Goal: Task Accomplishment & Management: Manage account settings

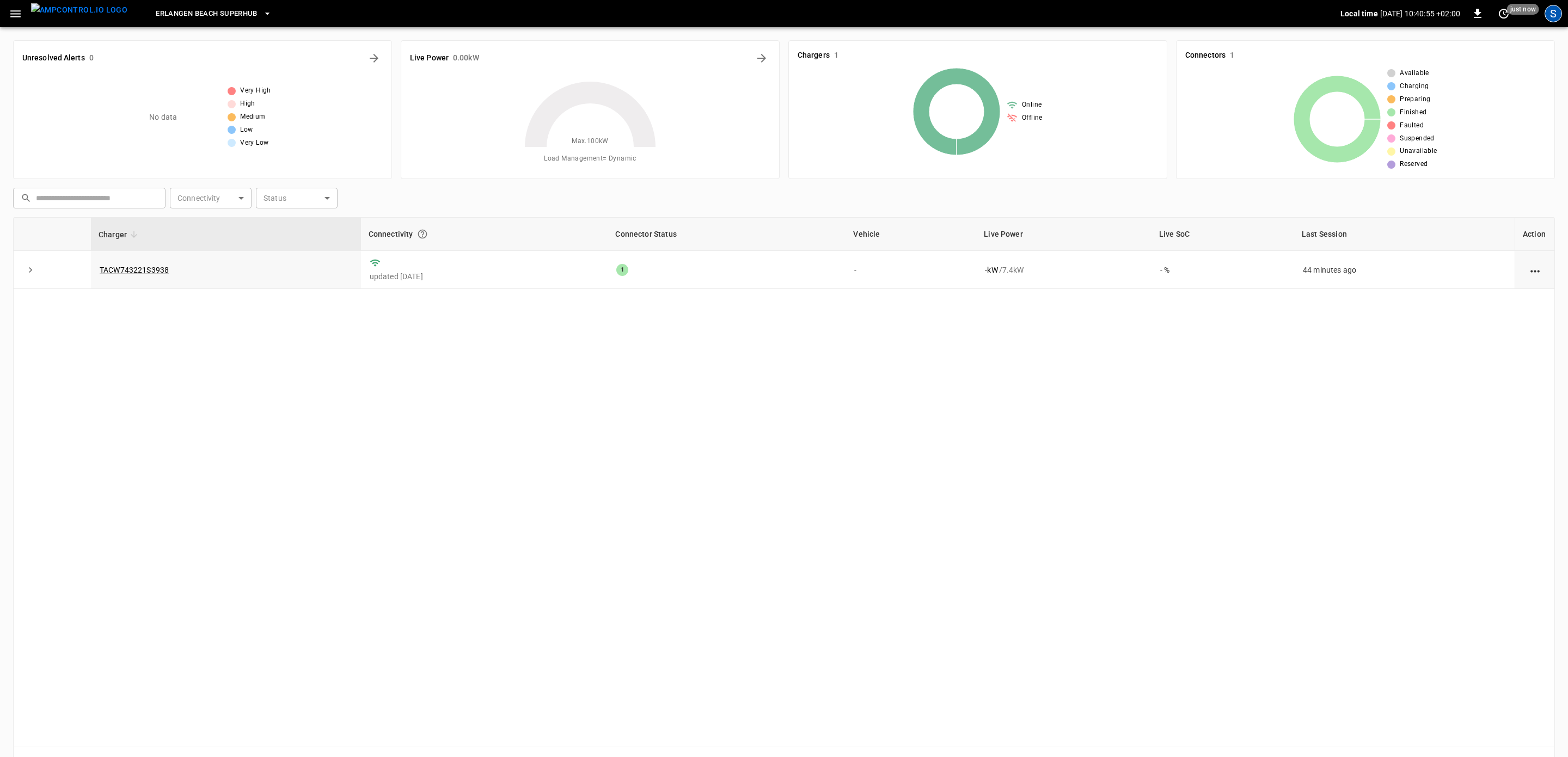
click at [1550, 14] on div "S" at bounding box center [1553, 13] width 18 height 18
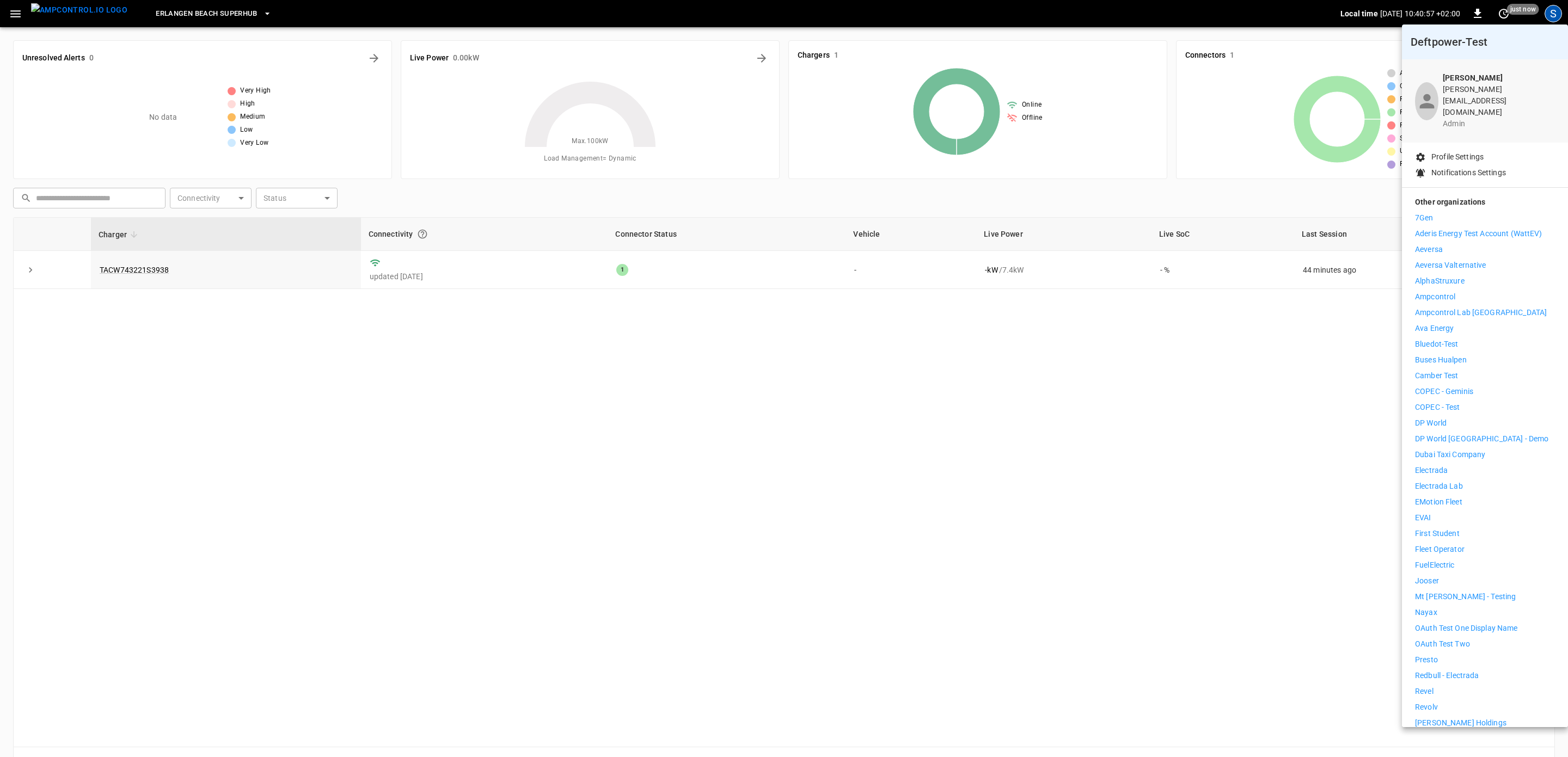
scroll to position [132, 0]
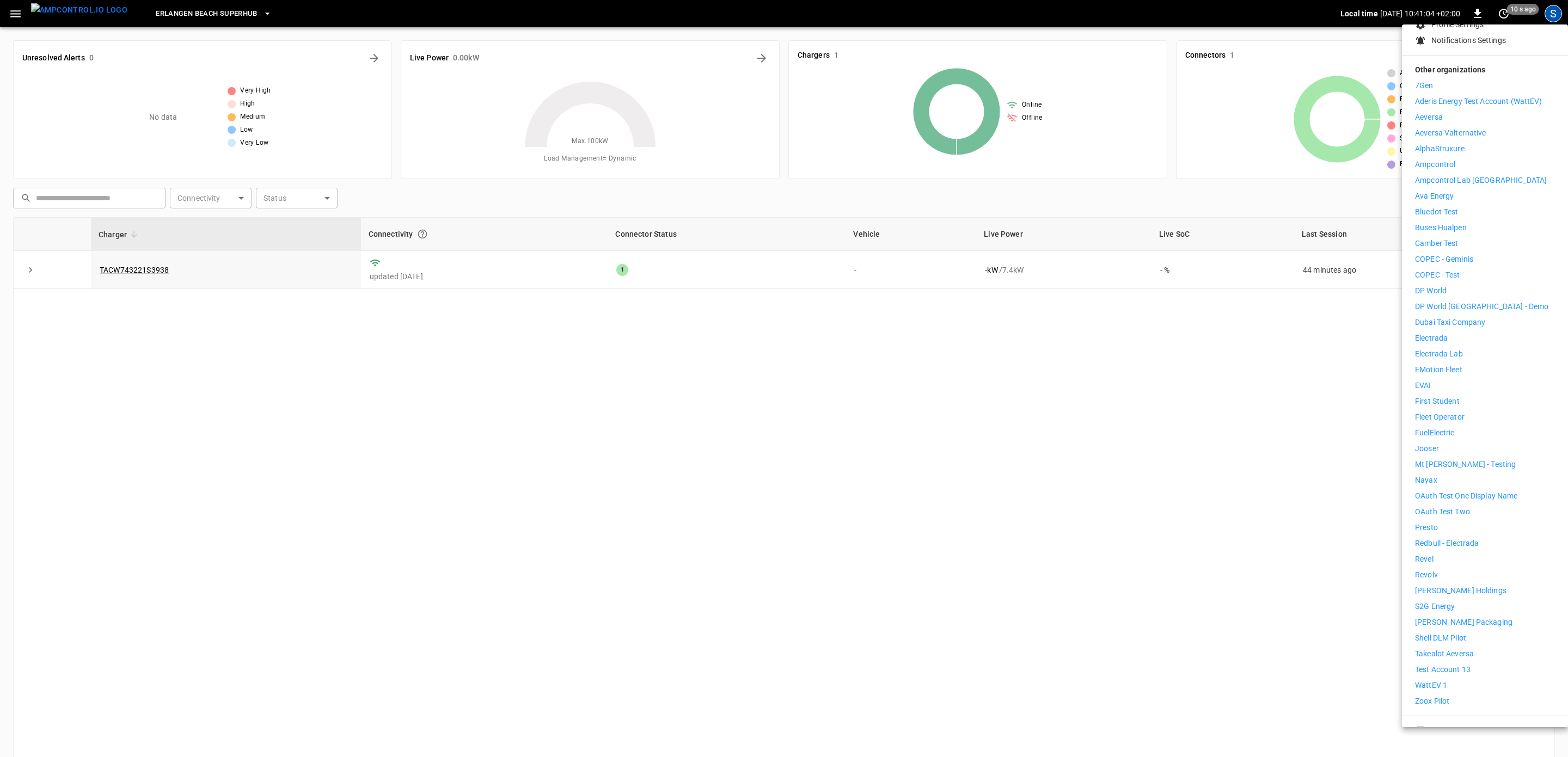
click at [679, 414] on div at bounding box center [784, 378] width 1568 height 757
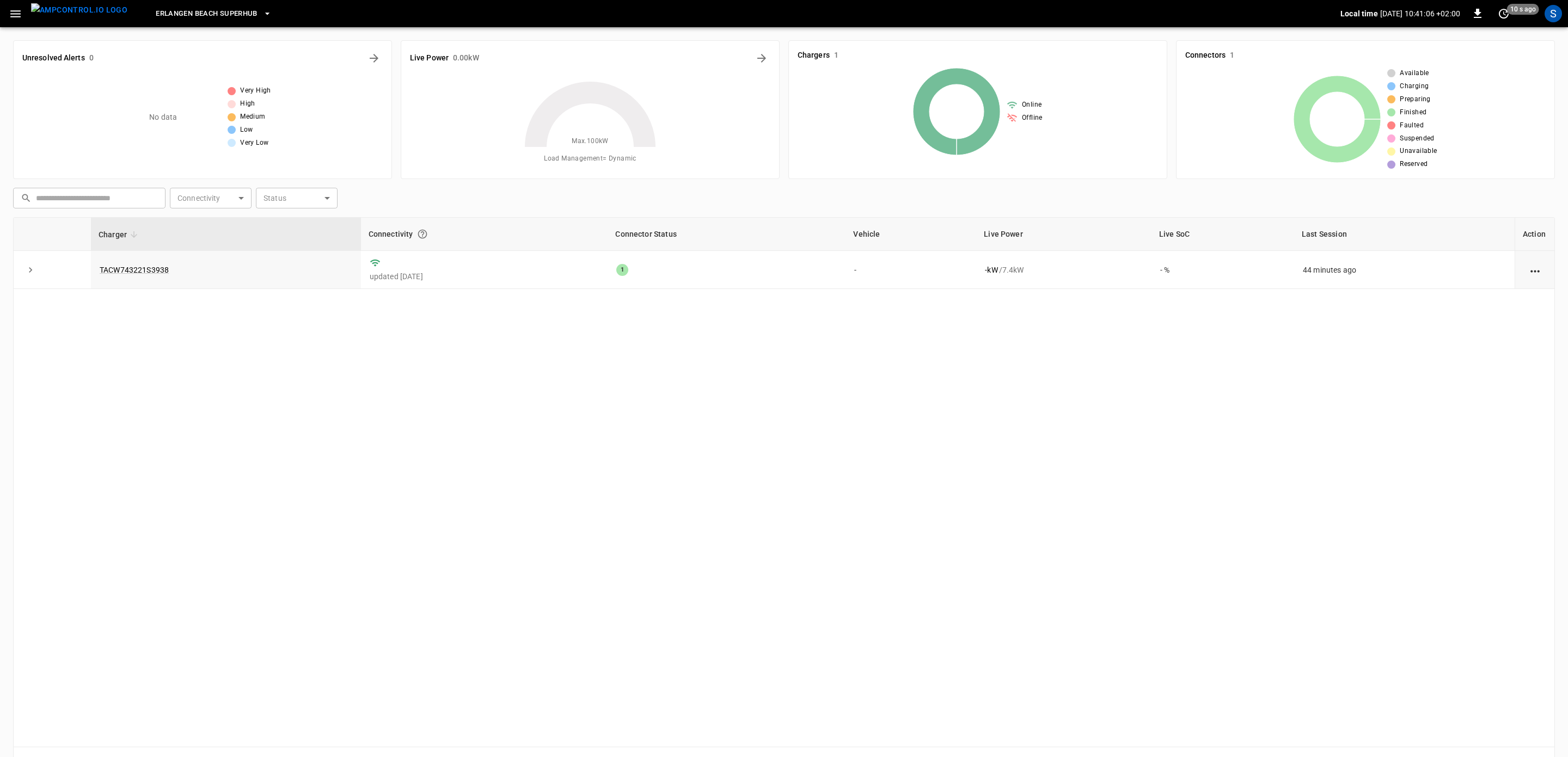
click at [8, 11] on button "button" at bounding box center [15, 13] width 23 height 20
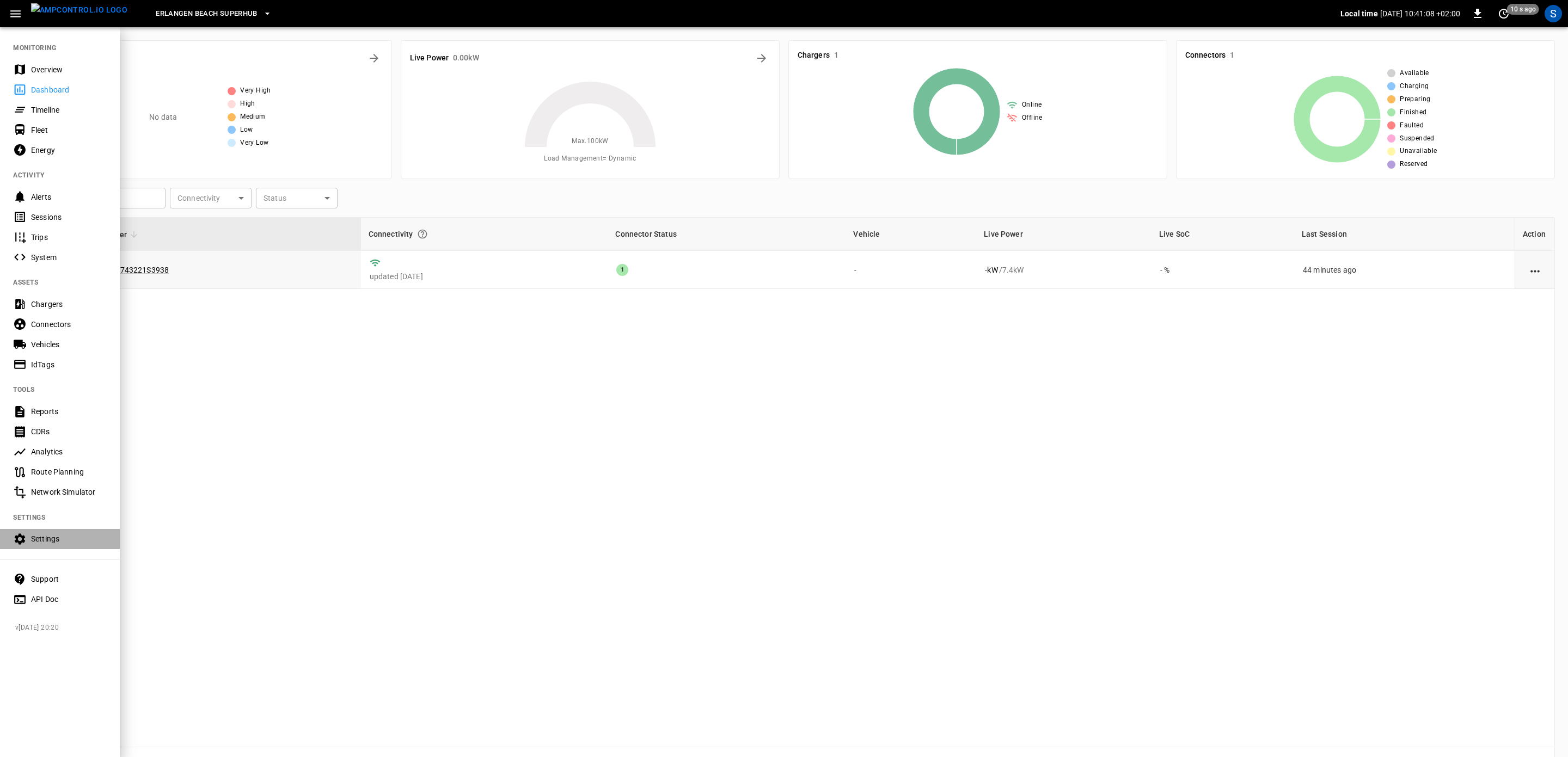
click at [55, 539] on div "Settings" at bounding box center [69, 539] width 75 height 11
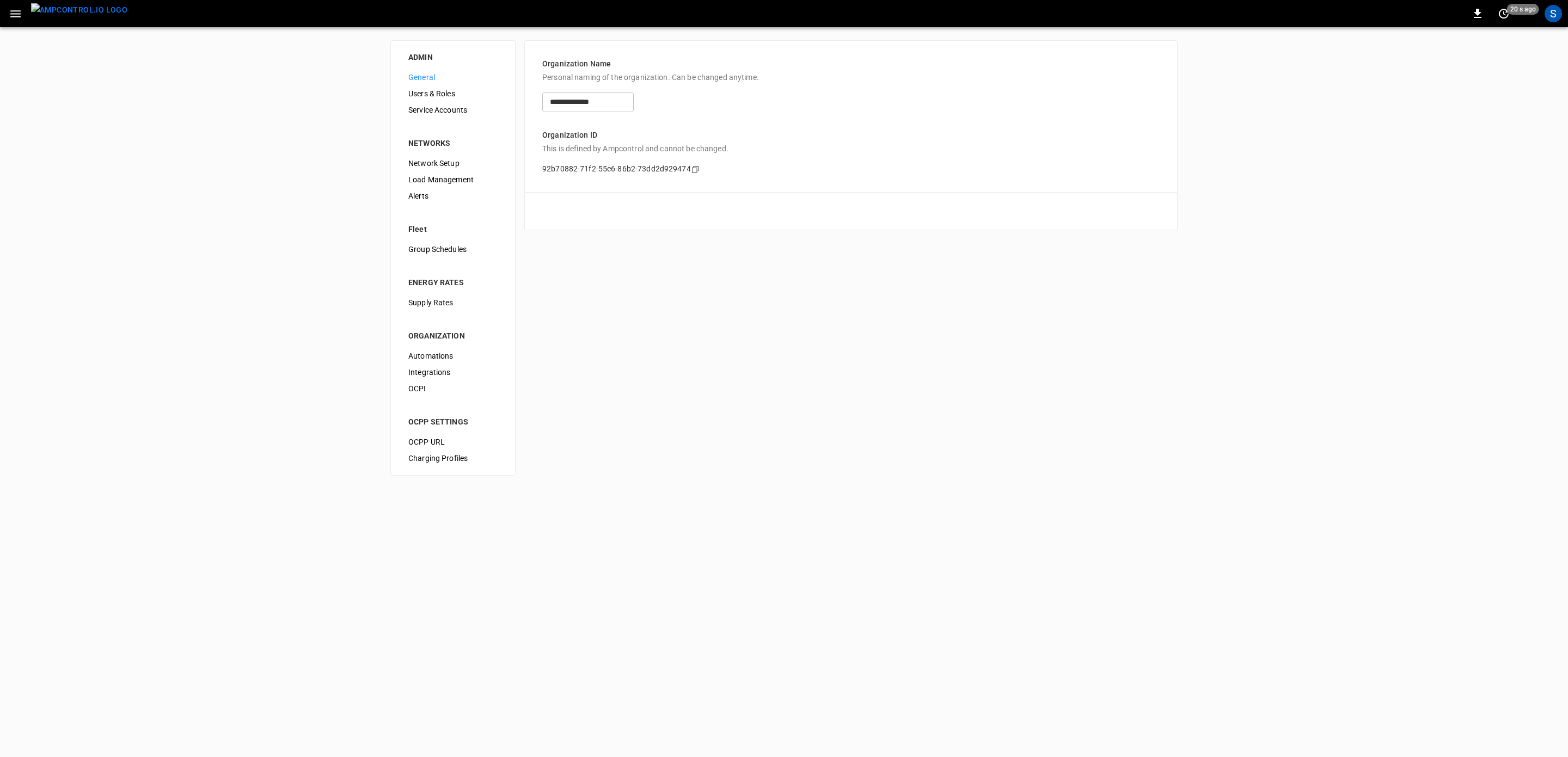
click at [433, 379] on div "Integrations" at bounding box center [453, 372] width 107 height 16
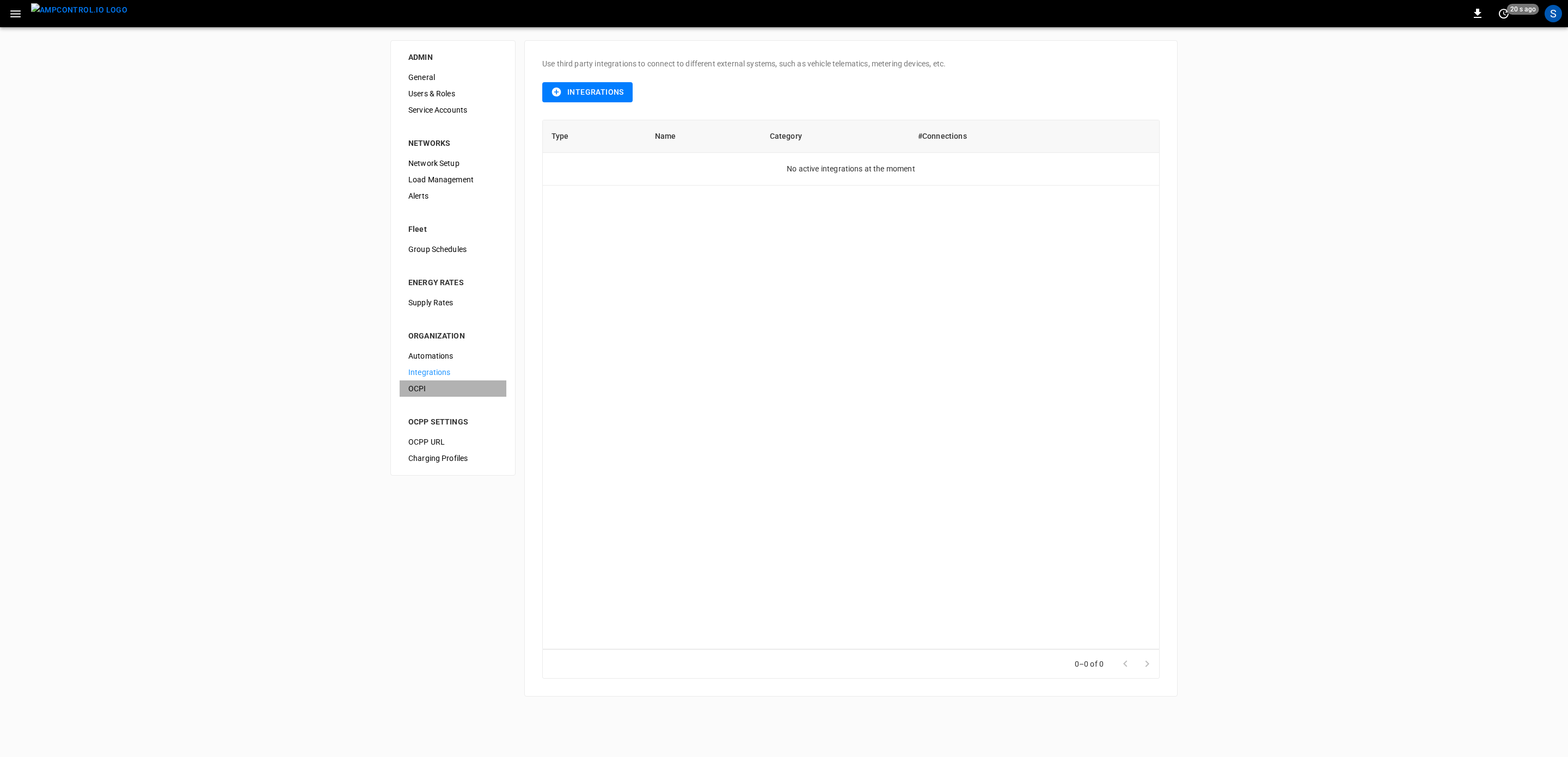
click at [432, 389] on span "OCPI" at bounding box center [453, 389] width 89 height 12
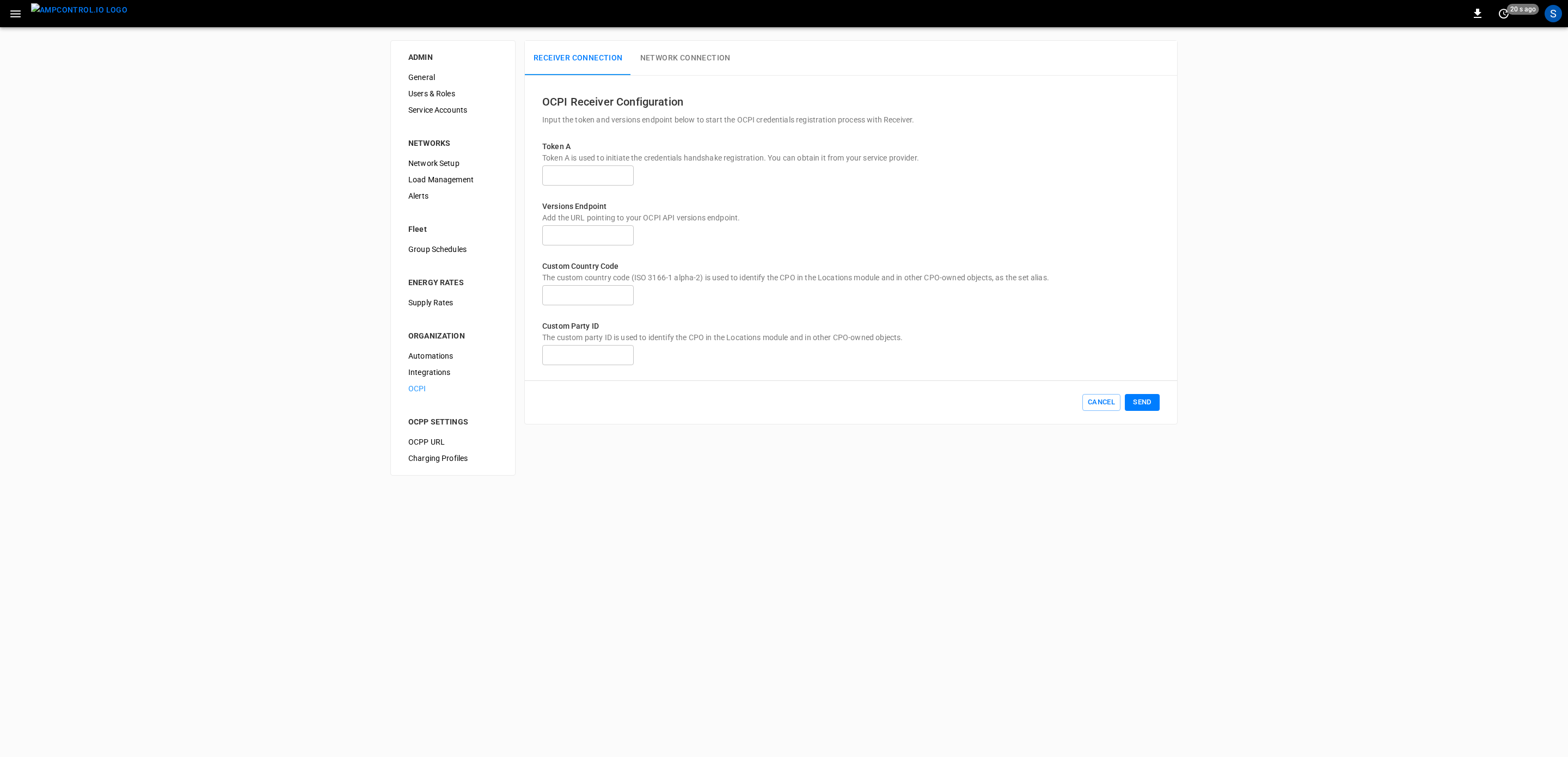
type input "**********"
type input "**"
type input "***"
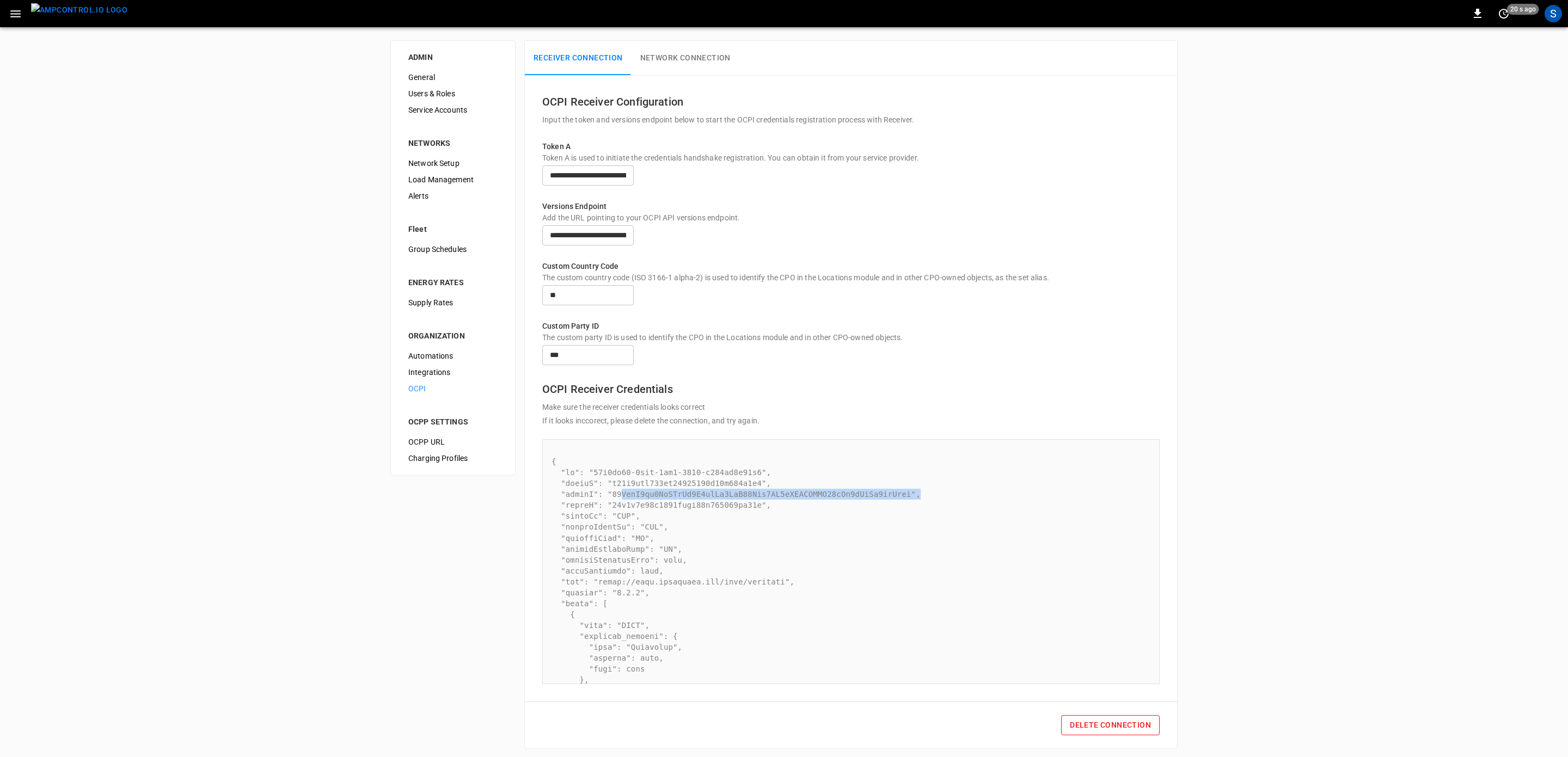
drag, startPoint x: 895, startPoint y: 527, endPoint x: 626, endPoint y: 528, distance: 269.0
drag, startPoint x: 627, startPoint y: 528, endPoint x: 617, endPoint y: 525, distance: 10.4
drag, startPoint x: 609, startPoint y: 528, endPoint x: 883, endPoint y: 528, distance: 274.0
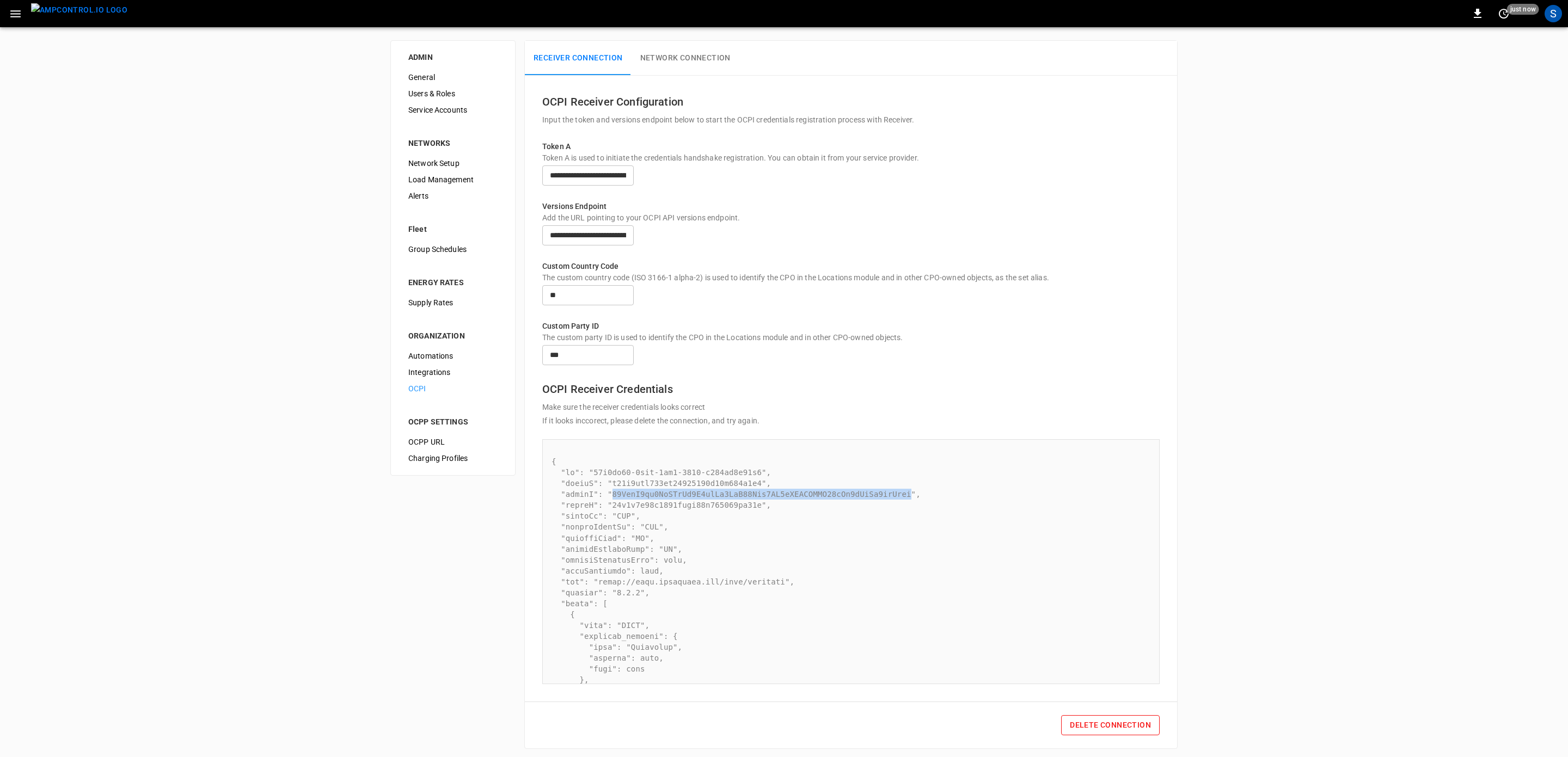
copy pre "46ByoC4gz9AcCJtCc3T3idHj2PoP55Lct7ZK7qDRYGANFP55rEv5tRyQg7kkQgfj"
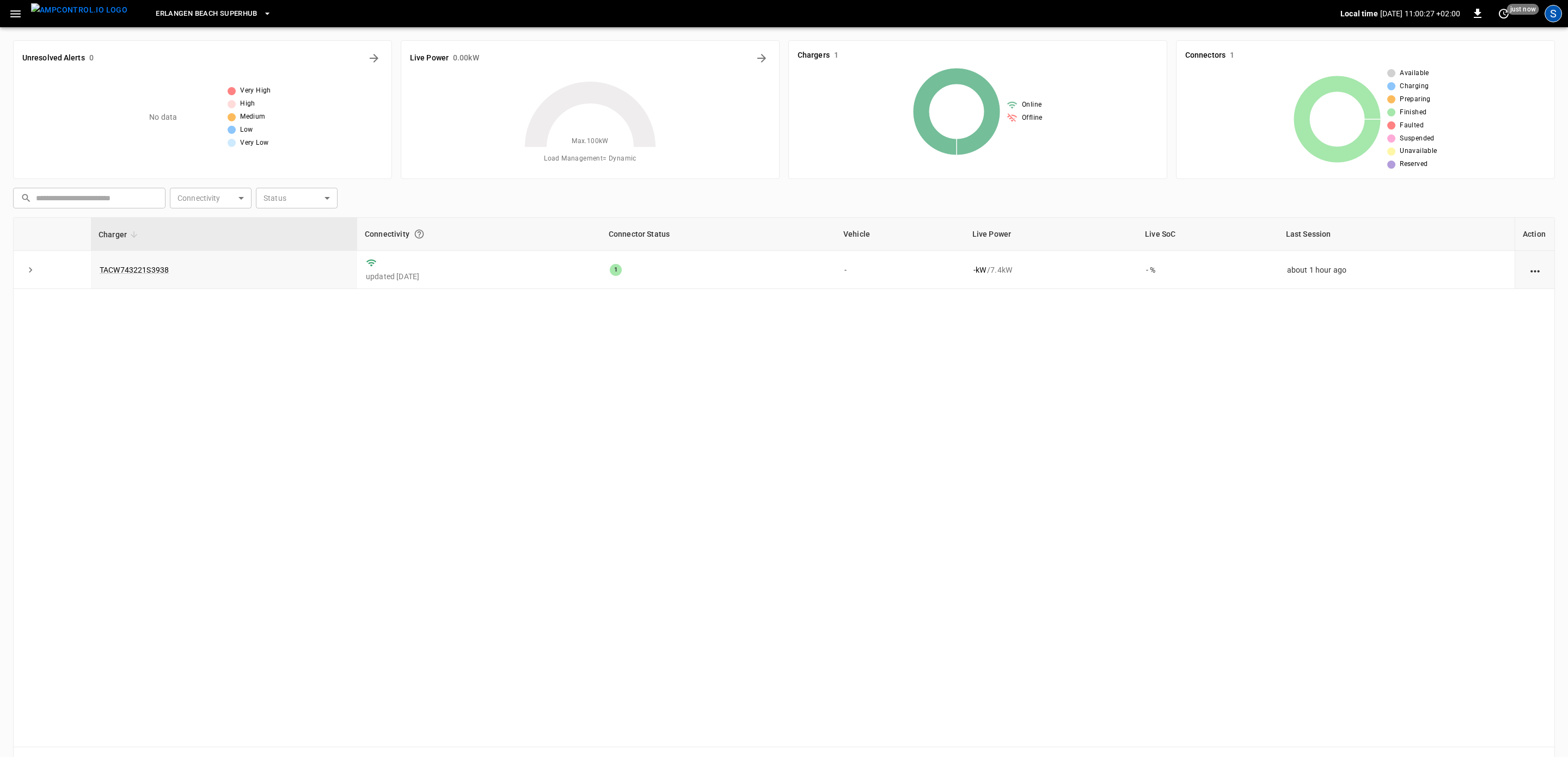
click at [1553, 12] on div "S" at bounding box center [1553, 13] width 18 height 18
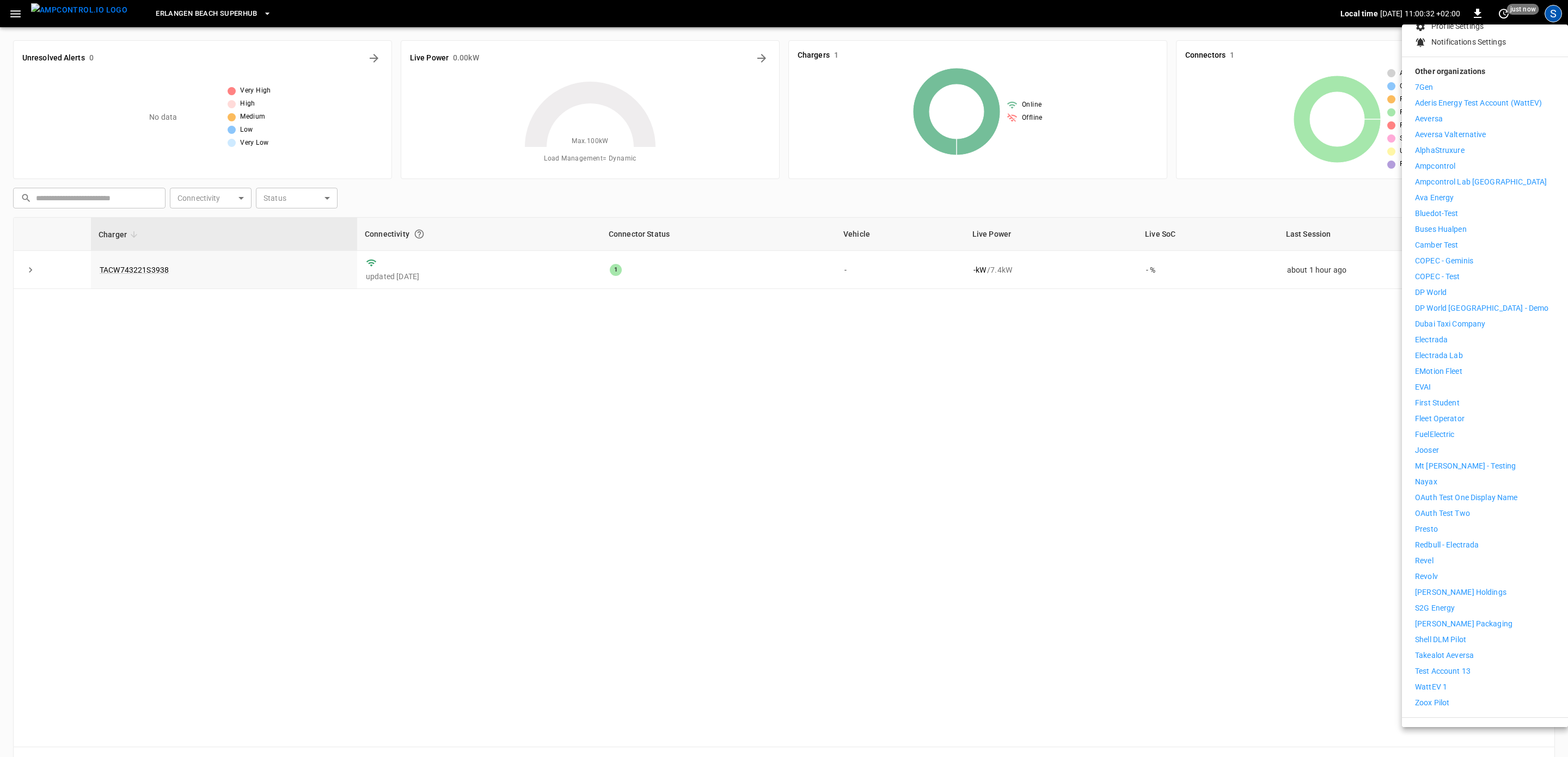
scroll to position [132, 0]
click at [1476, 664] on li "Test Account 13" at bounding box center [1485, 669] width 140 height 12
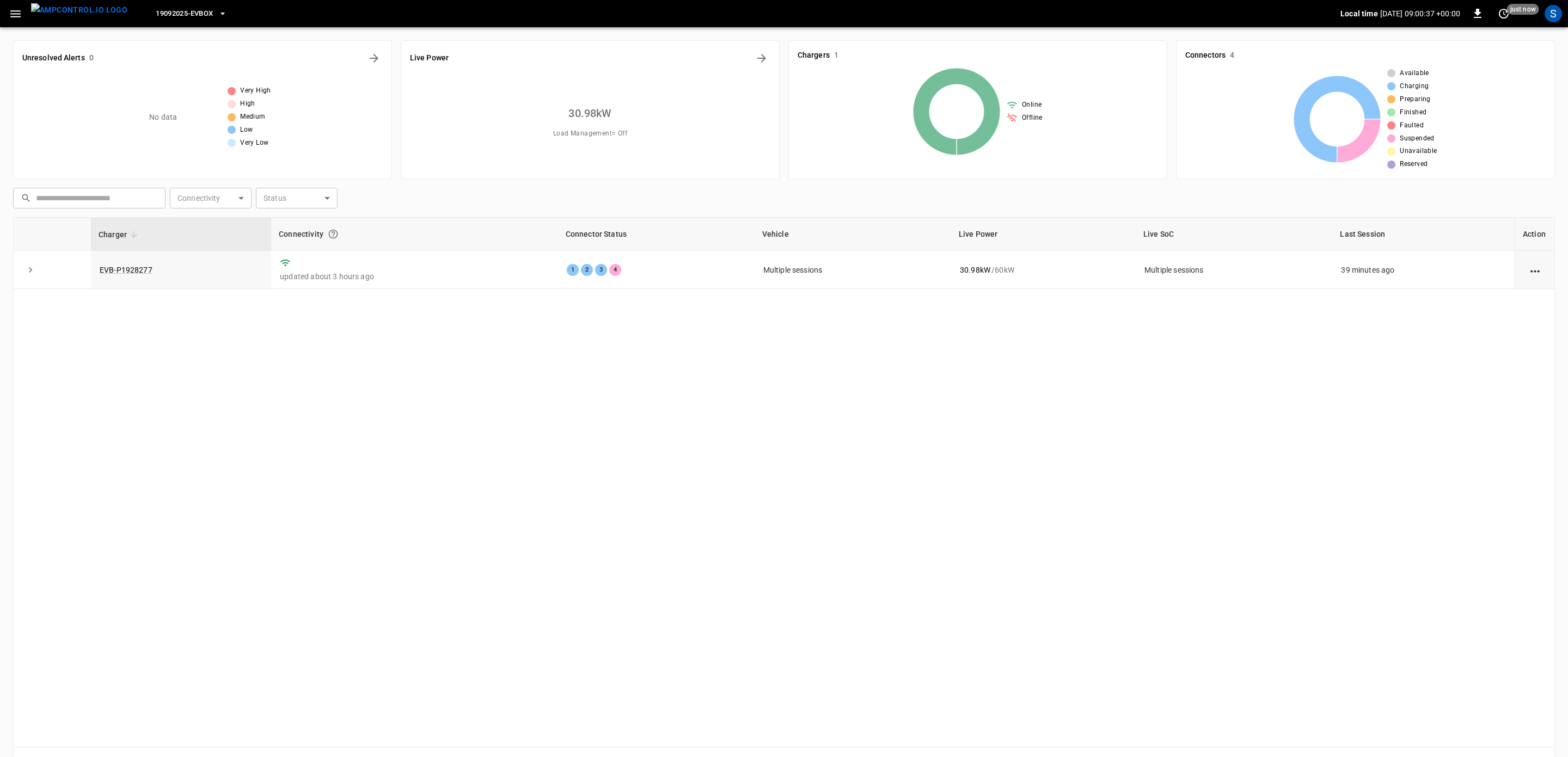
click at [220, 14] on icon "button" at bounding box center [222, 14] width 4 height 2
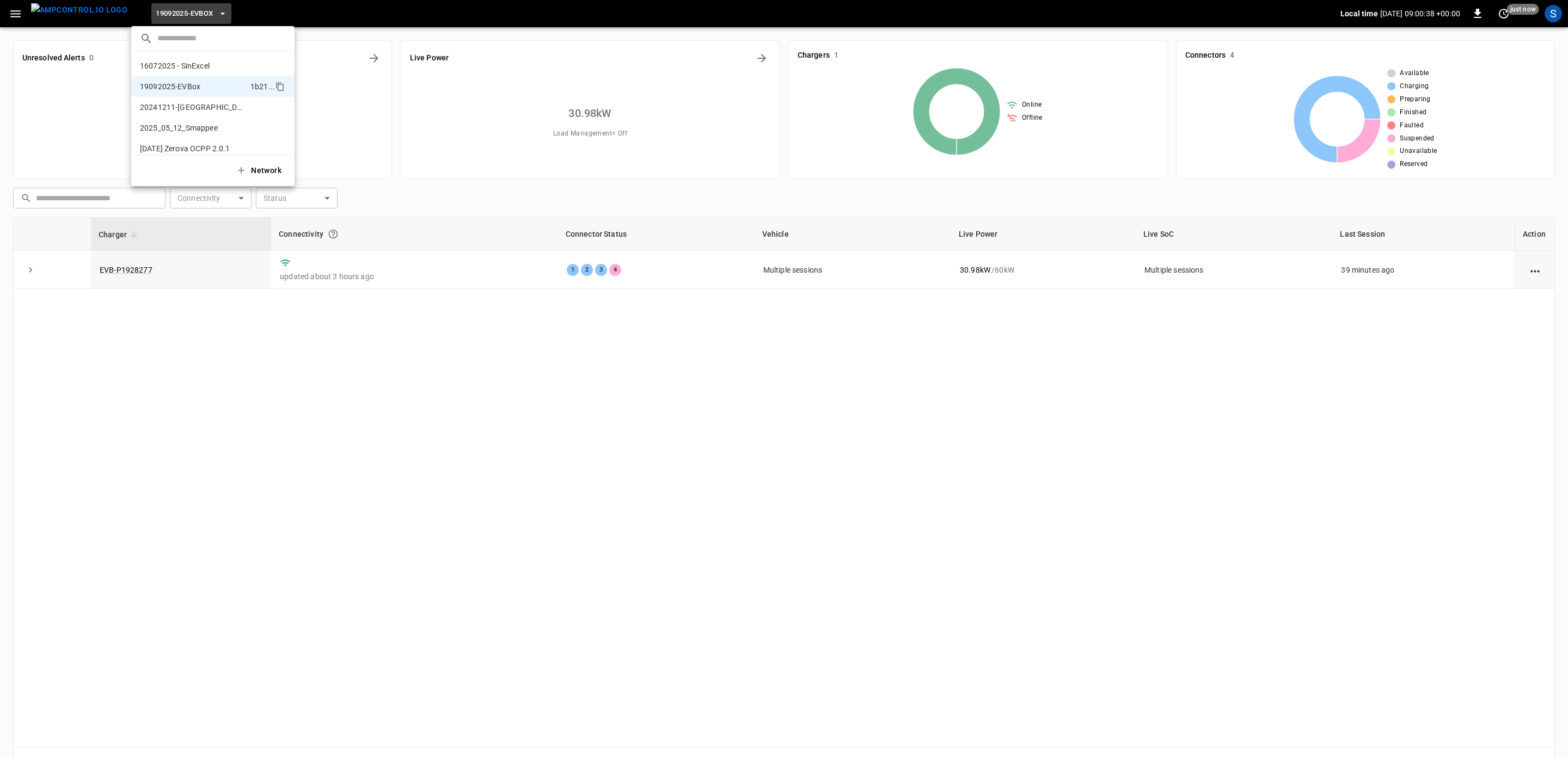
scroll to position [18, 0]
click at [271, 169] on button "Network" at bounding box center [260, 170] width 61 height 23
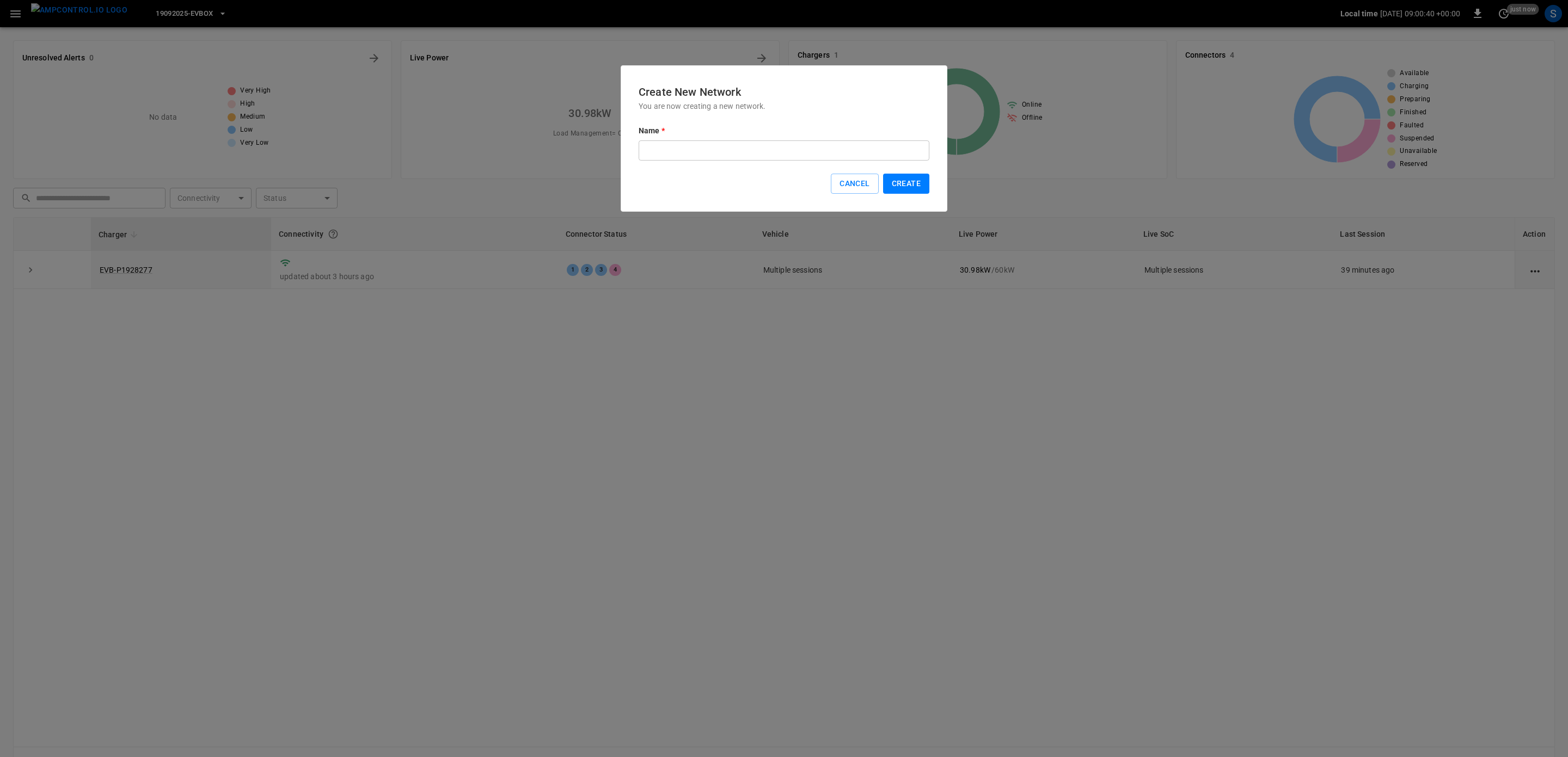
click at [661, 158] on input "text" at bounding box center [784, 150] width 291 height 20
type input "********"
click at [870, 188] on button "Cancel" at bounding box center [855, 183] width 47 height 20
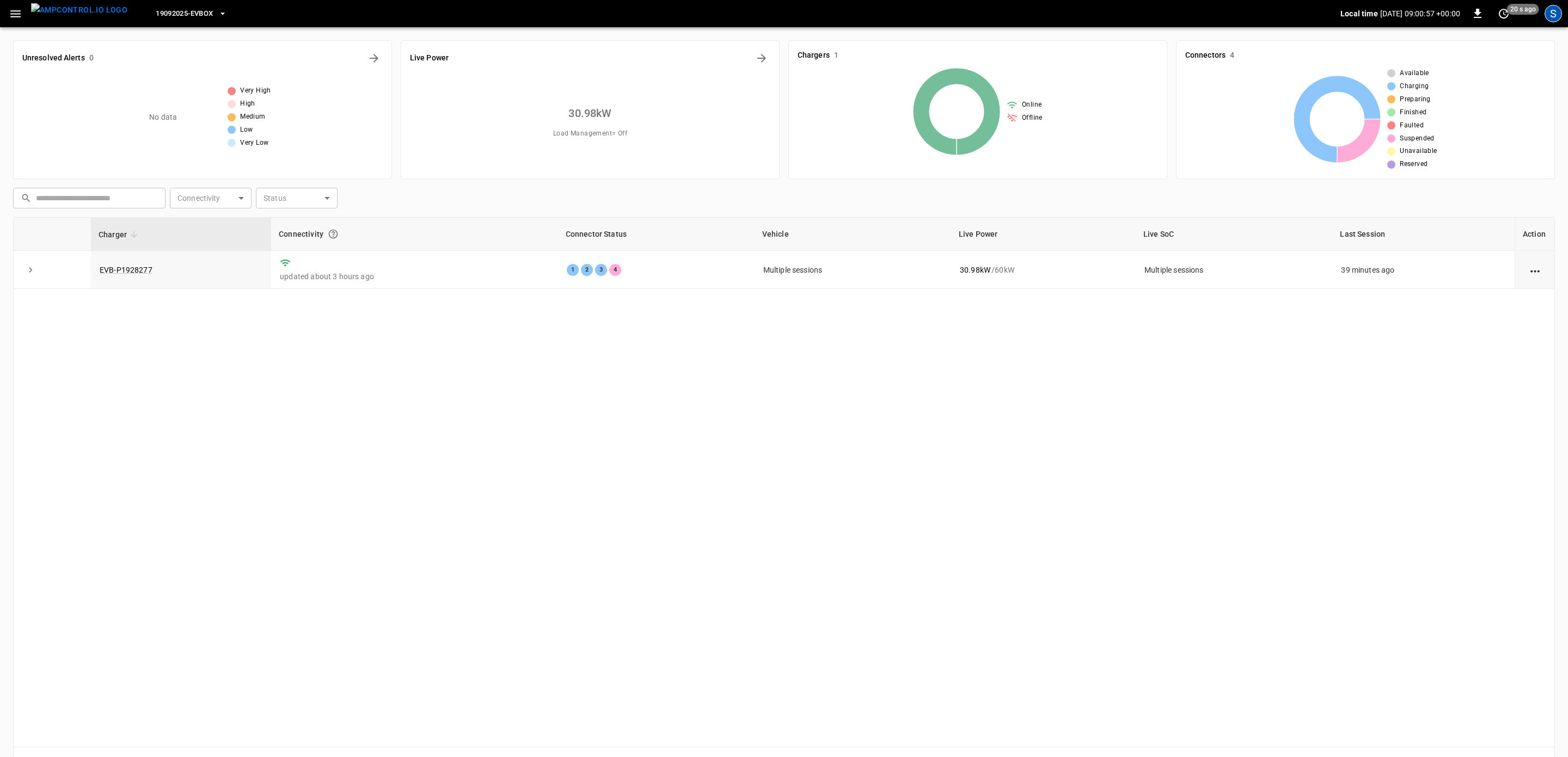
click at [1550, 13] on div "S" at bounding box center [1553, 13] width 18 height 18
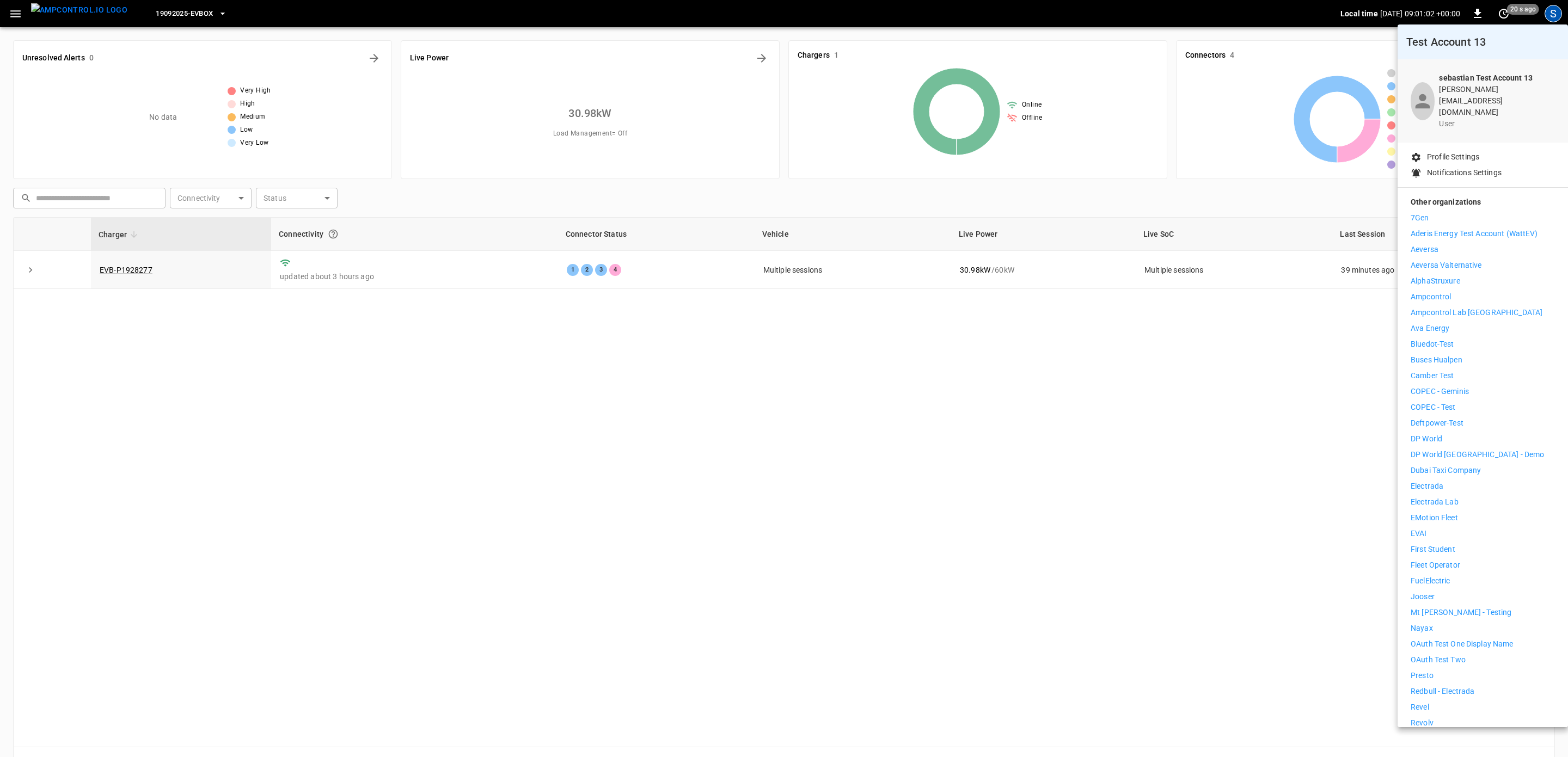
scroll to position [132, 0]
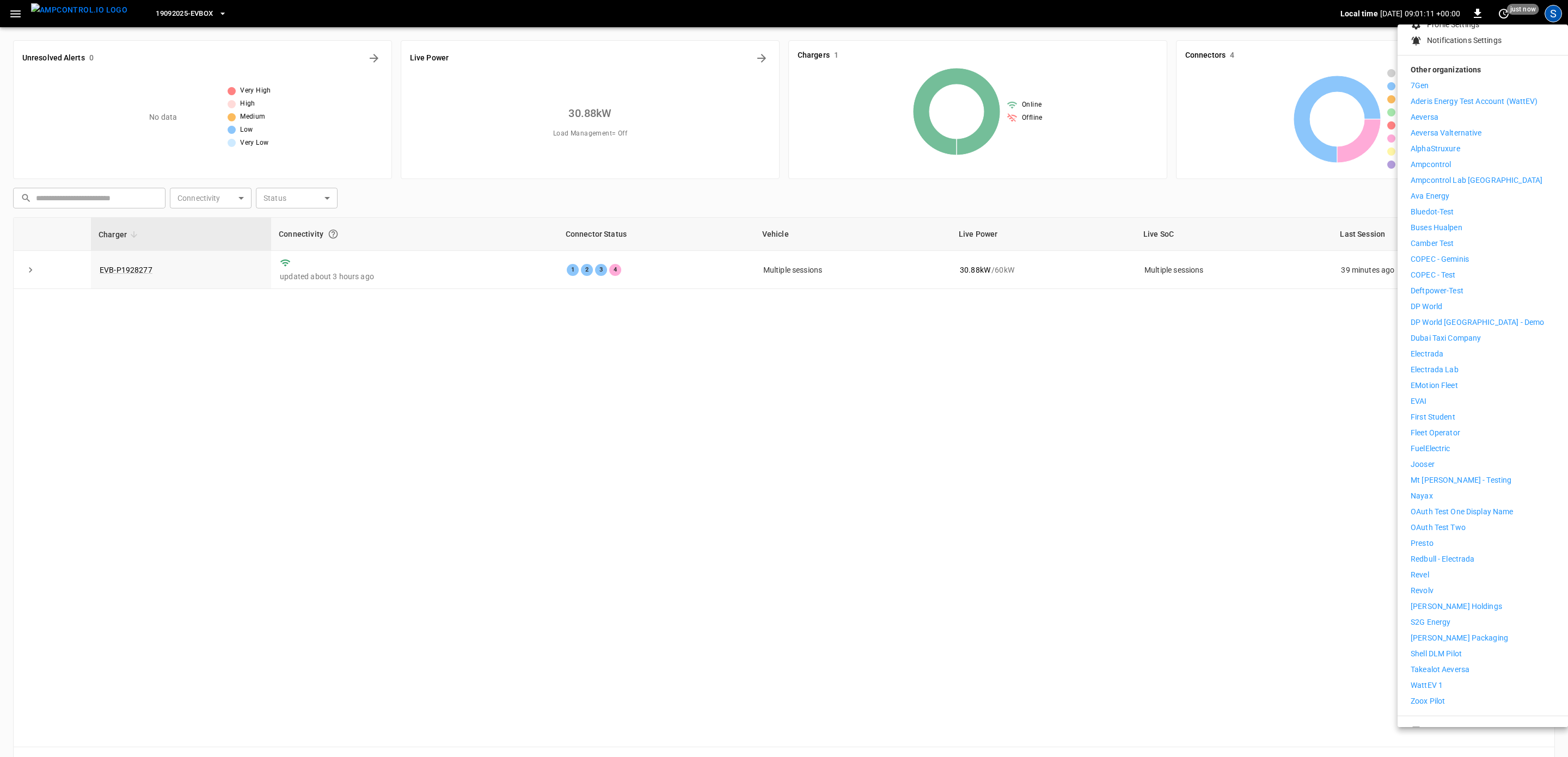
click at [210, 13] on div at bounding box center [784, 378] width 1568 height 757
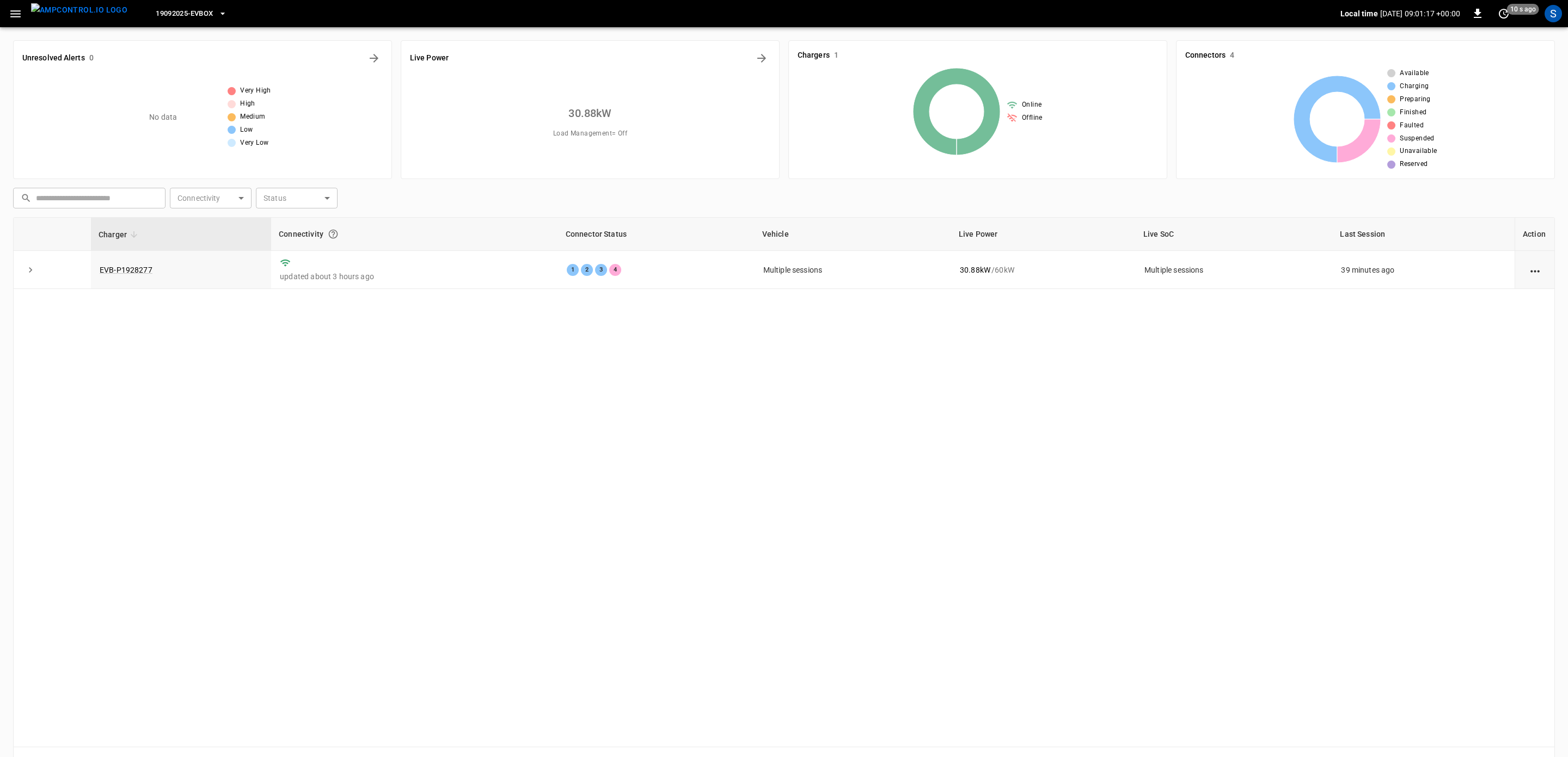
click at [217, 12] on icon "button" at bounding box center [223, 13] width 11 height 11
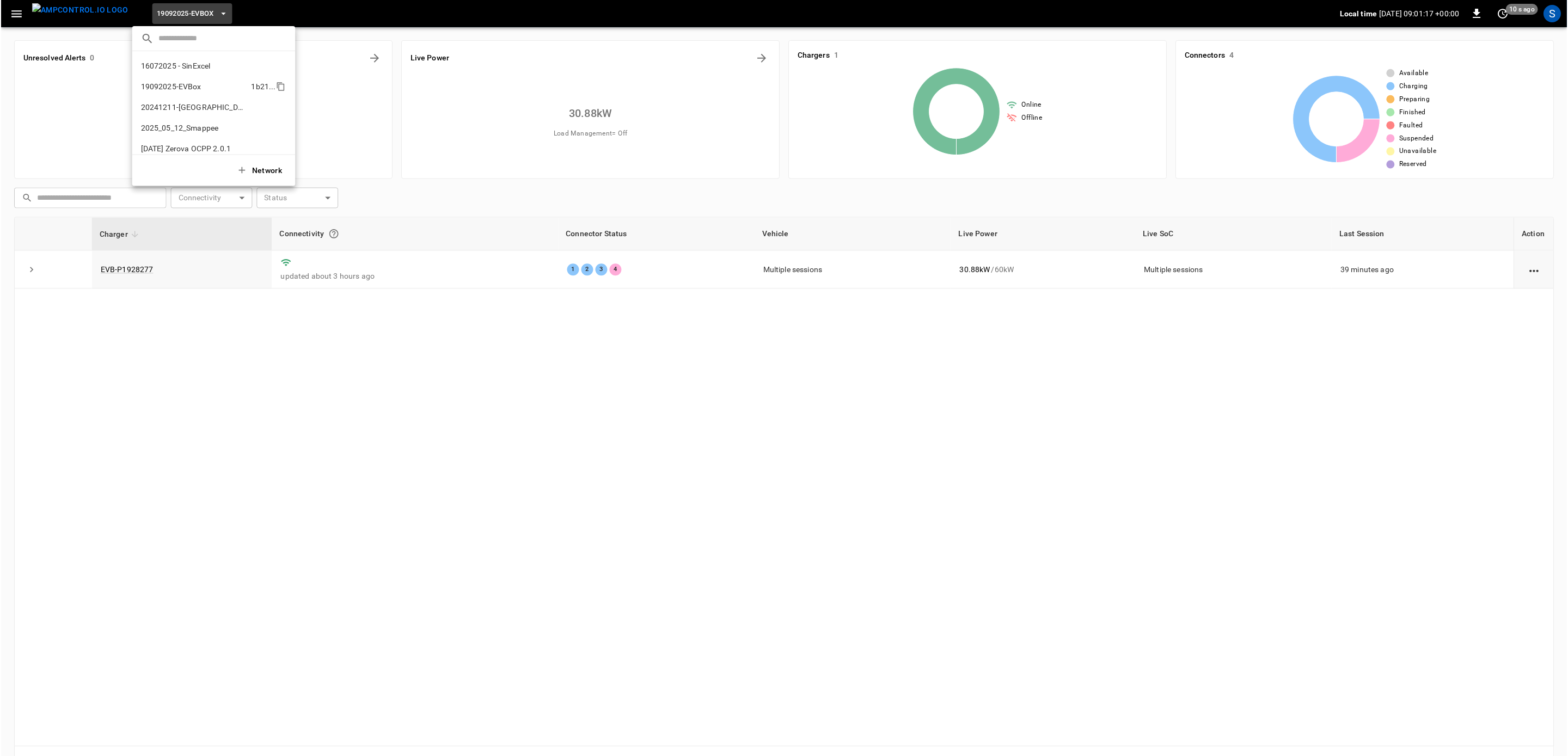
scroll to position [18, 0]
click at [268, 167] on button "Network" at bounding box center [260, 170] width 61 height 23
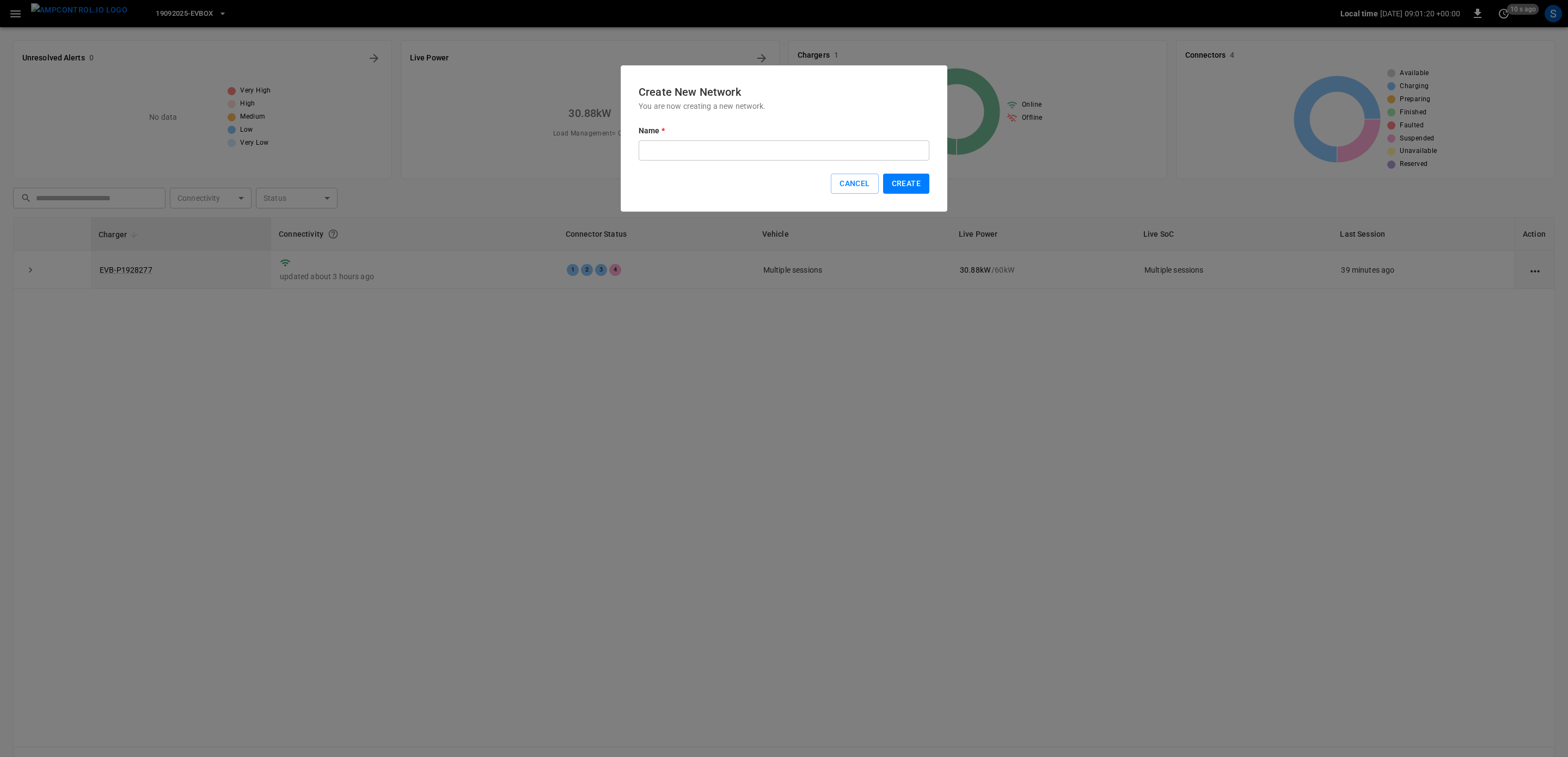
click at [709, 145] on input "text" at bounding box center [784, 150] width 291 height 20
type input "**********"
click at [913, 178] on button "Create" at bounding box center [906, 183] width 46 height 20
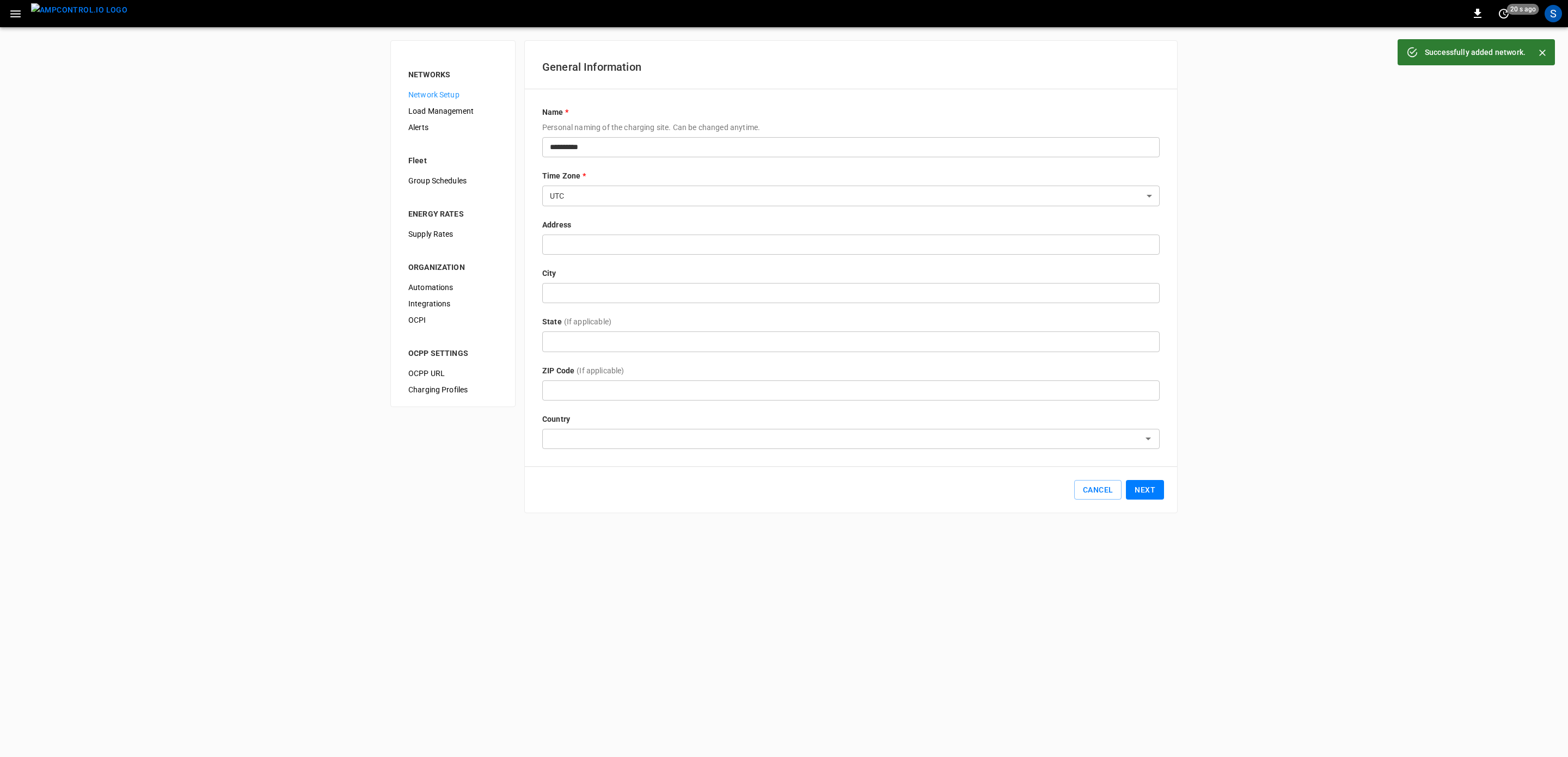
click at [1157, 493] on button "Next" at bounding box center [1145, 490] width 38 height 20
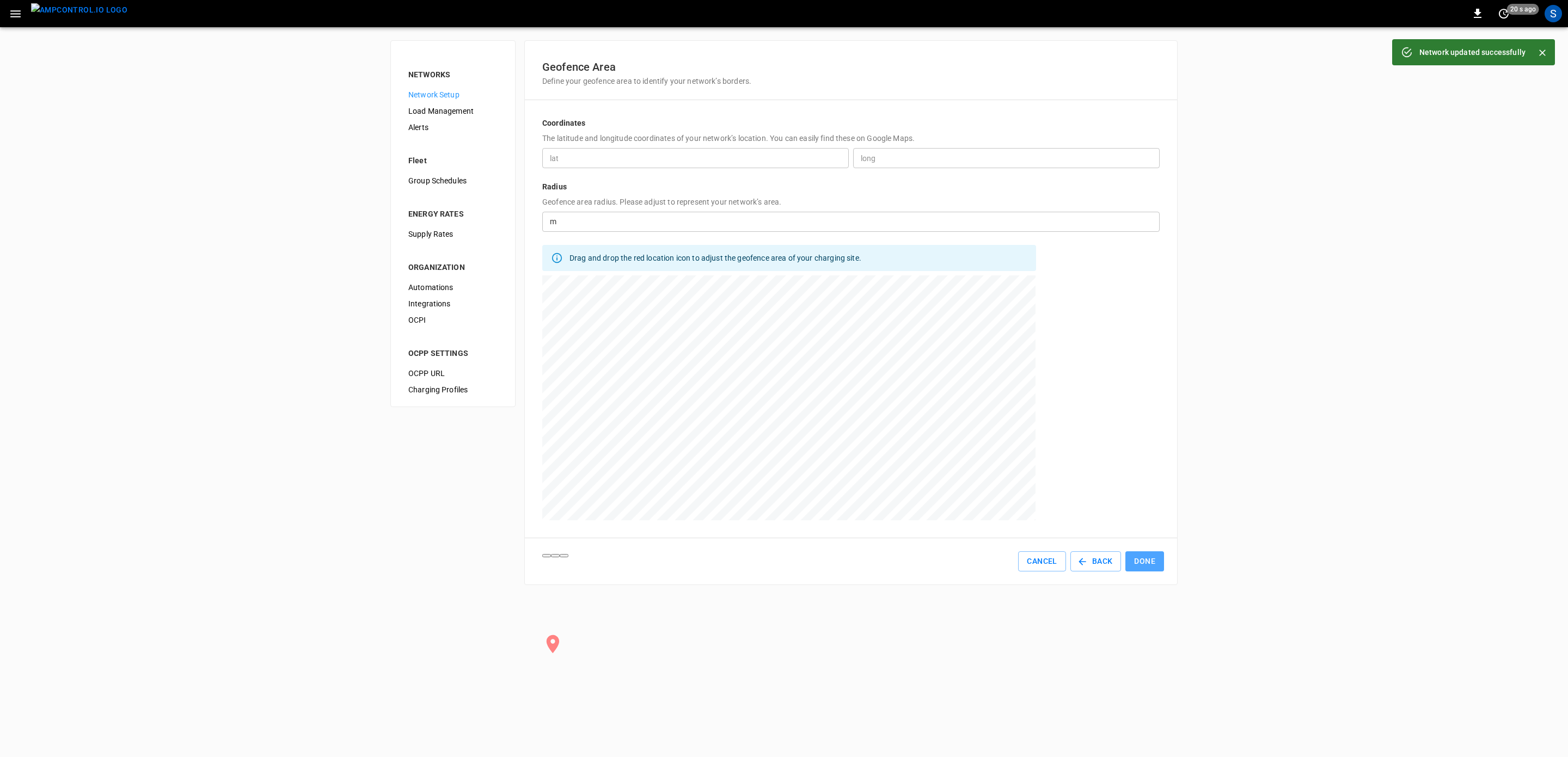
click at [1148, 558] on button "Done" at bounding box center [1145, 561] width 39 height 20
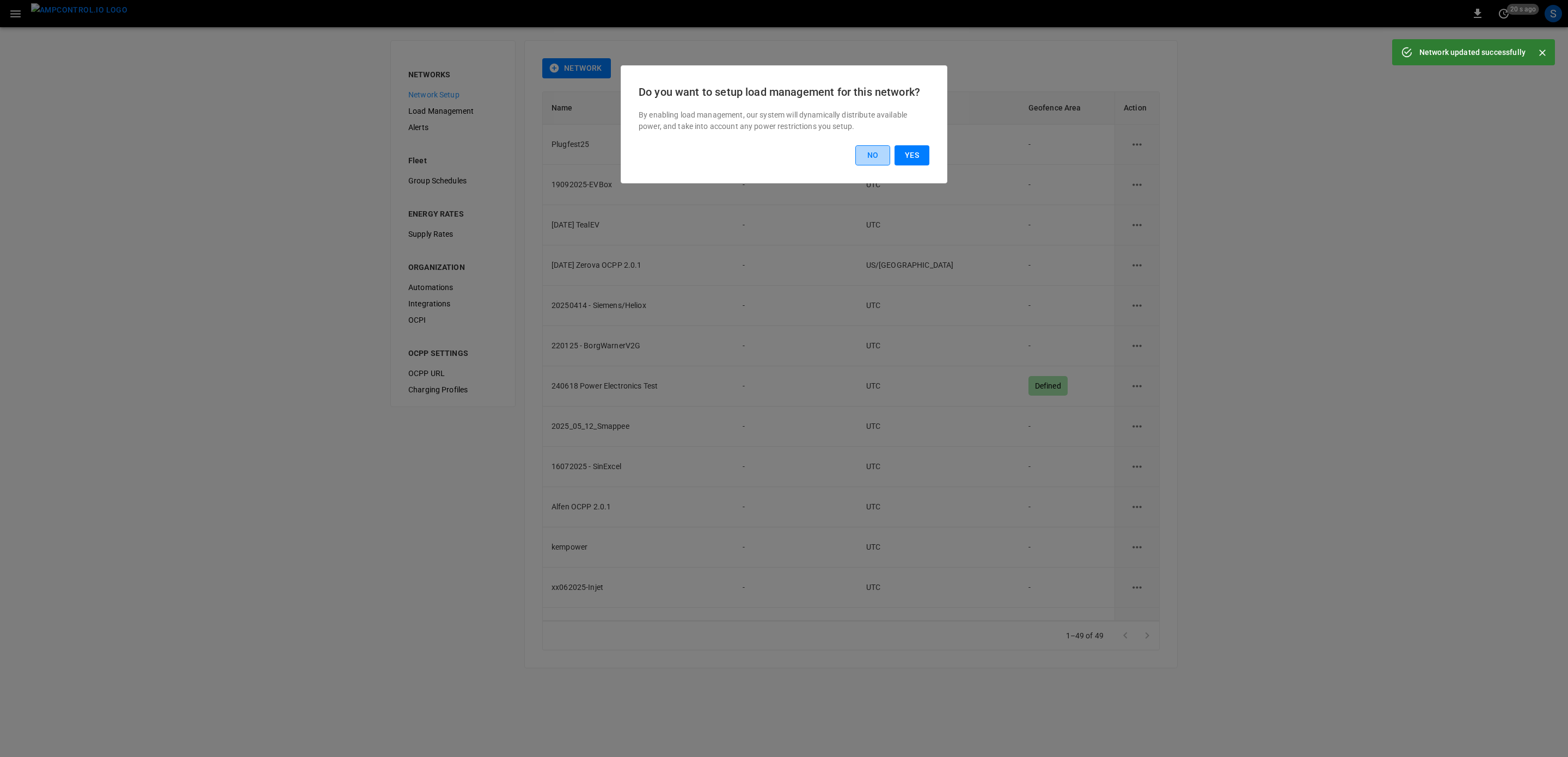
click at [884, 161] on button "No" at bounding box center [872, 155] width 35 height 20
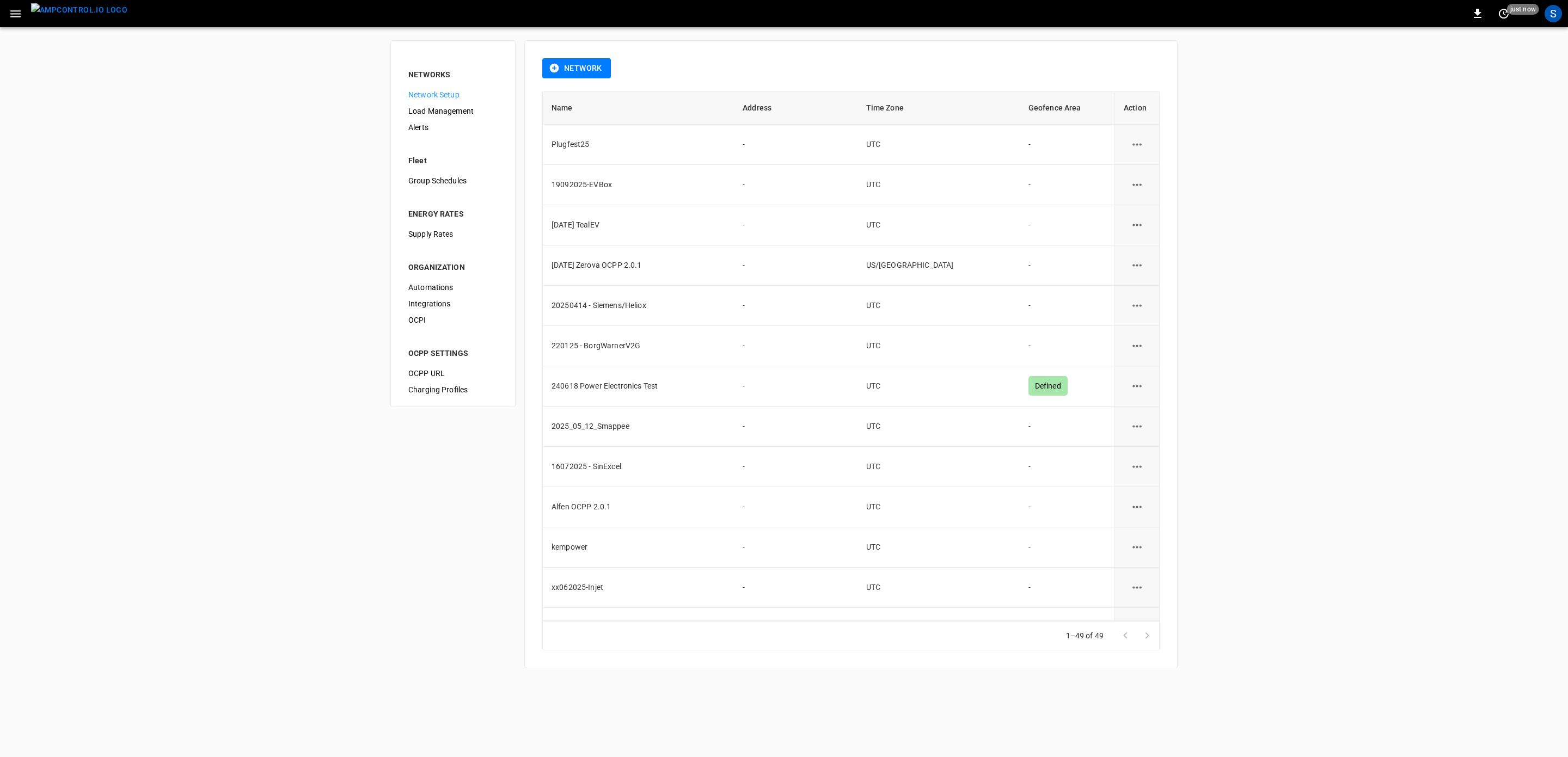
click at [422, 374] on span "OCPP URL" at bounding box center [453, 374] width 89 height 12
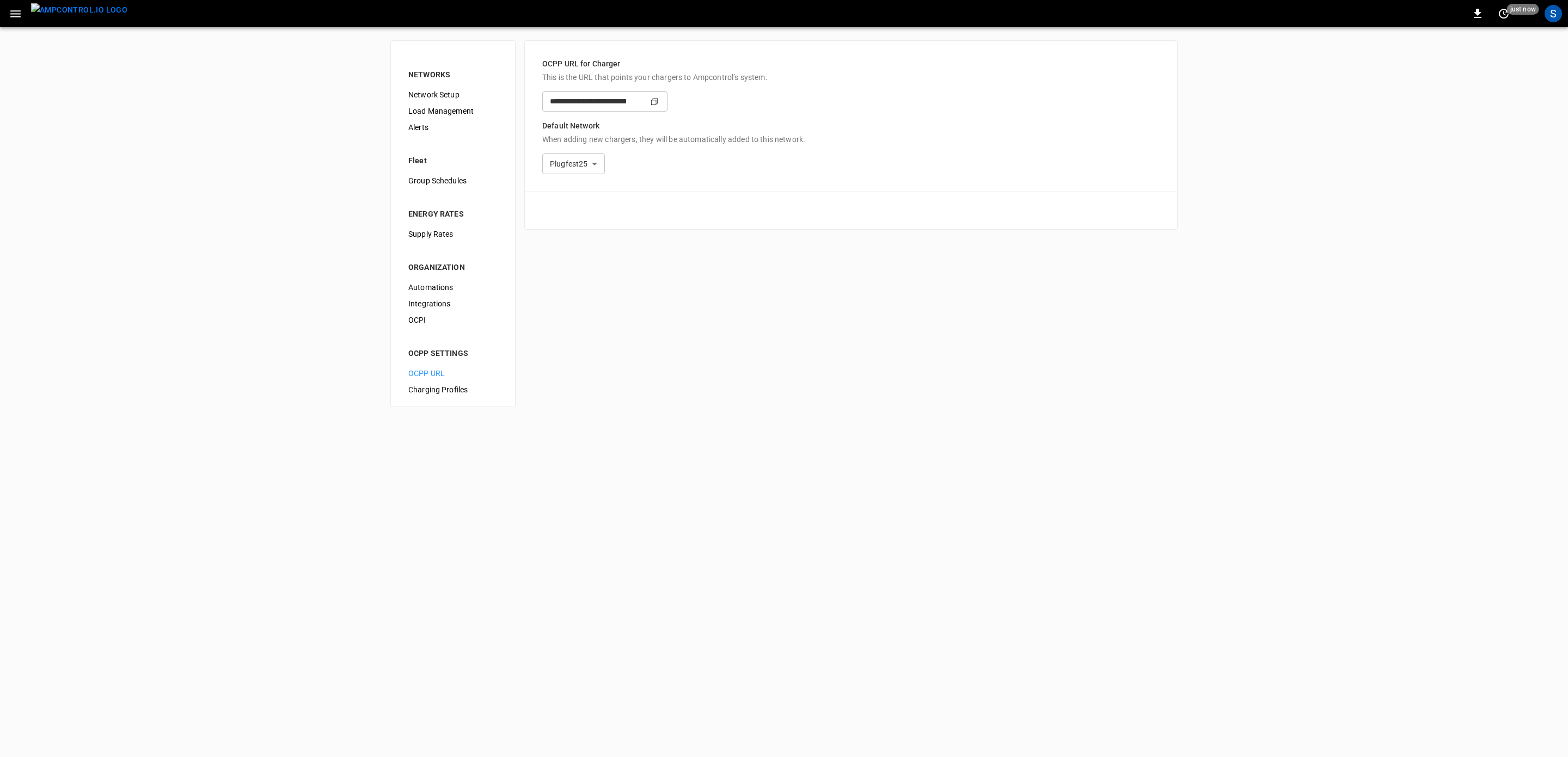
type input "**********"
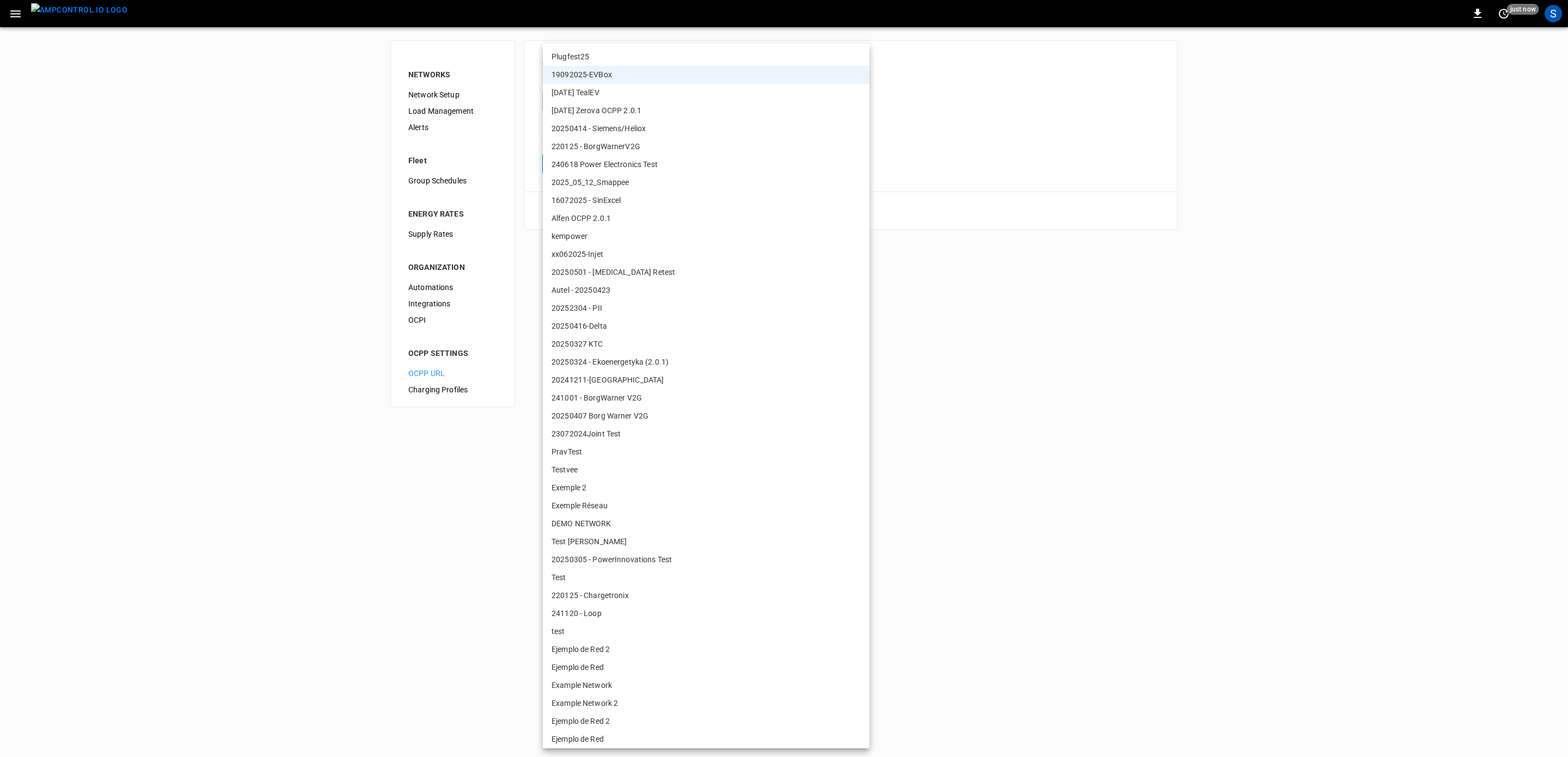
click at [843, 160] on body "**********" at bounding box center [784, 210] width 1568 height 420
click at [655, 55] on li "Plugfest25" at bounding box center [706, 57] width 327 height 18
type input "**********"
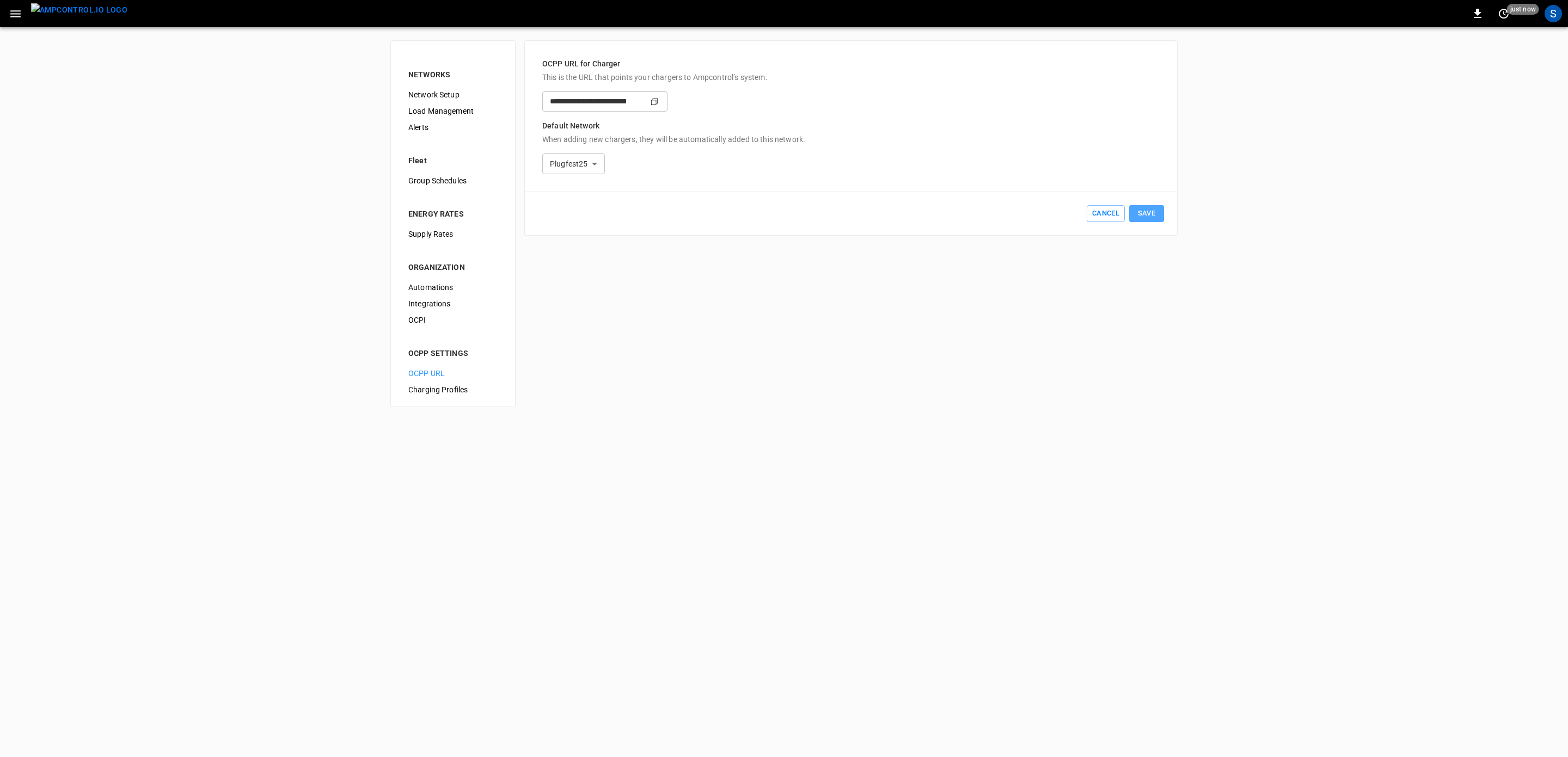
click at [1157, 214] on button "Save" at bounding box center [1146, 214] width 35 height 17
click at [659, 101] on icon "Copy" at bounding box center [654, 102] width 9 height 9
